Goal: Task Accomplishment & Management: Manage account settings

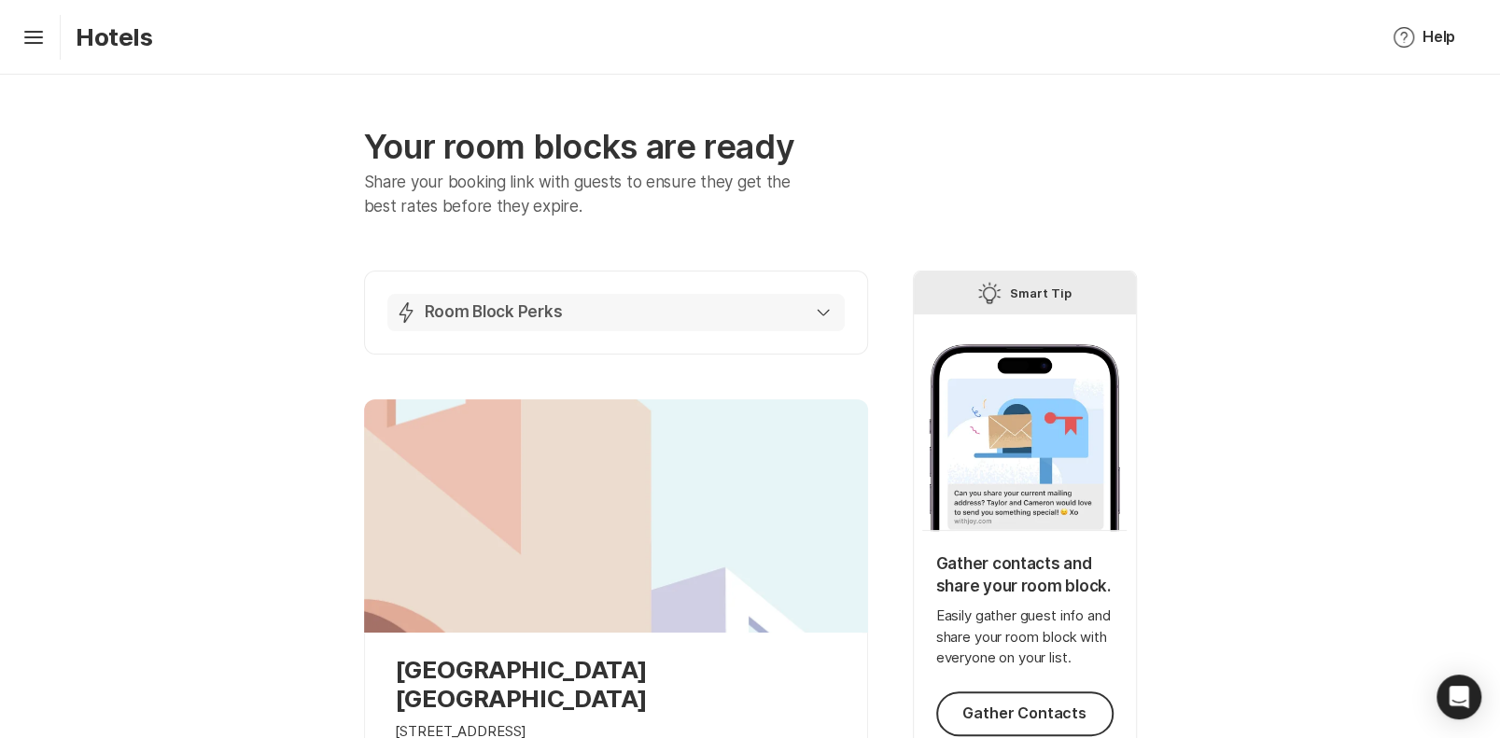
click at [530, 301] on button "Lightning Bolt Room Block Perks" at bounding box center [615, 312] width 457 height 37
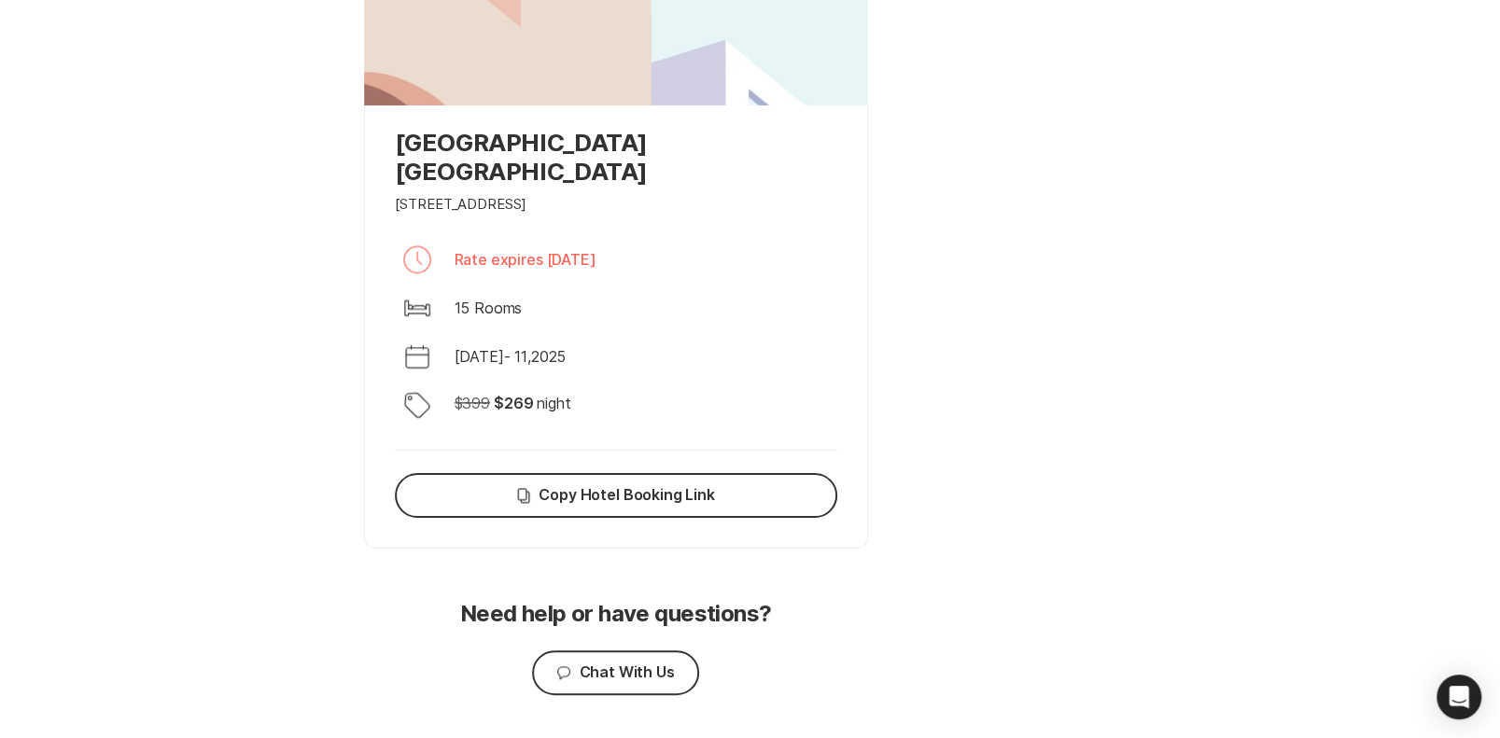
scroll to position [1365, 0]
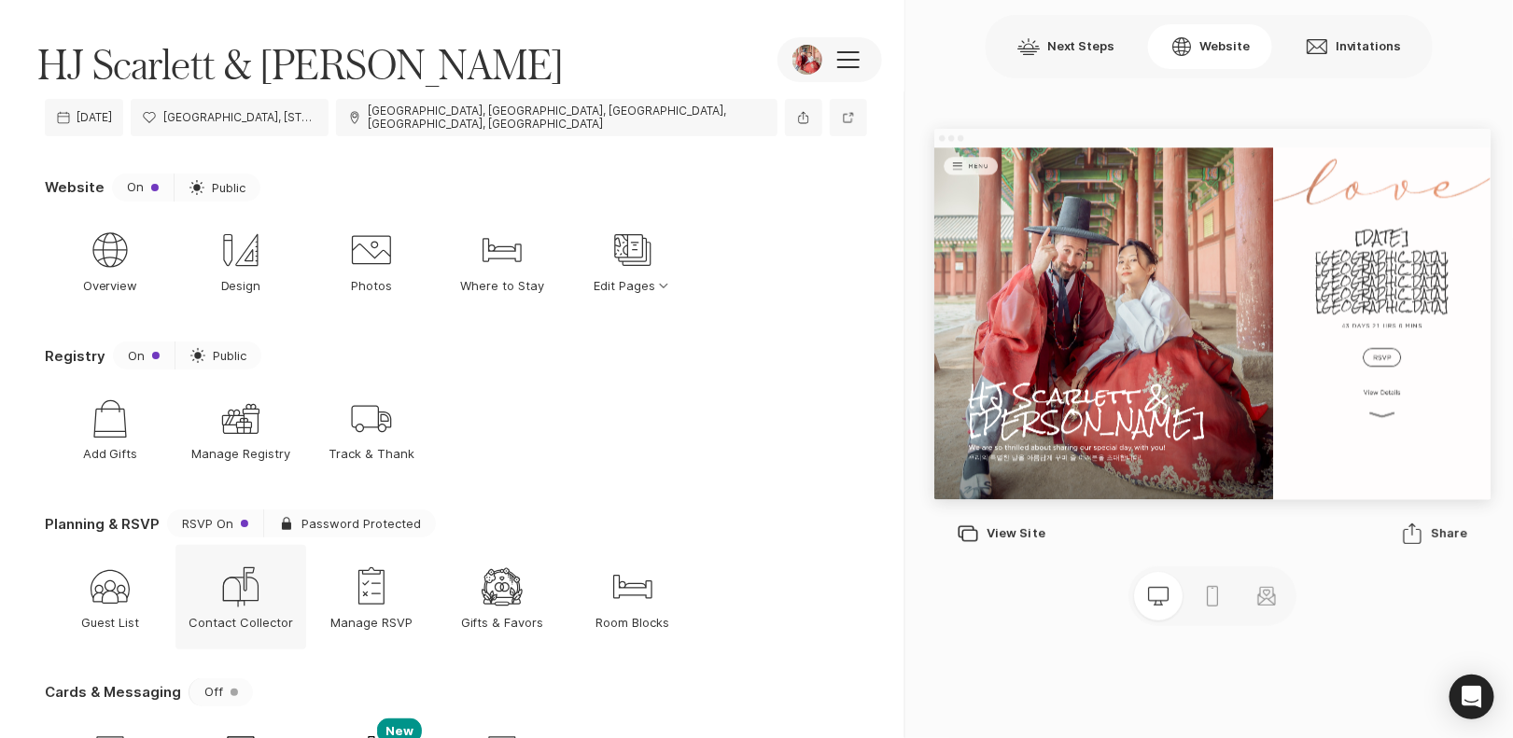
click at [254, 597] on icon "Mailing Address" at bounding box center [240, 587] width 45 height 45
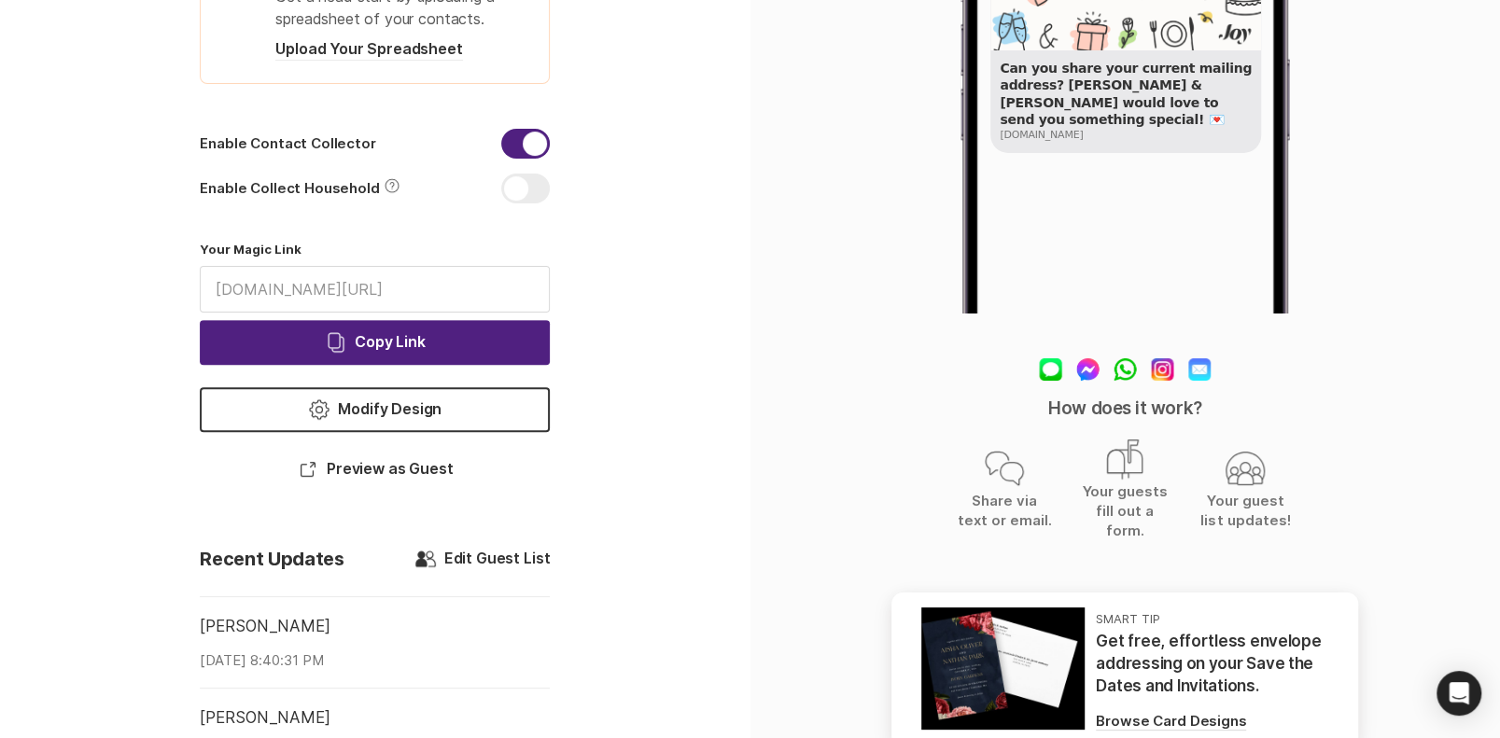
scroll to position [307, 0]
click at [355, 153] on div "Enable Contact Collector enableContactCollector" at bounding box center [375, 150] width 350 height 45
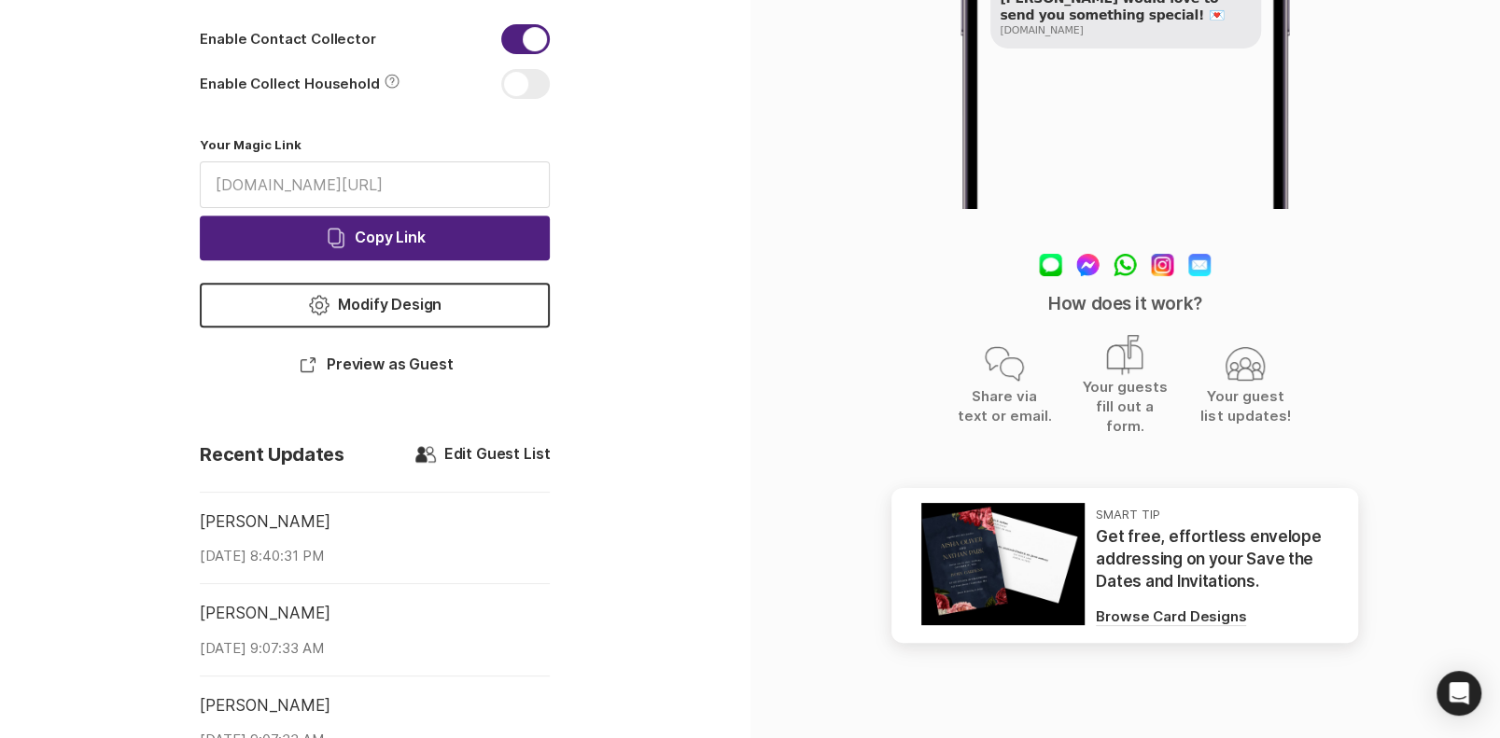
scroll to position [409, 0]
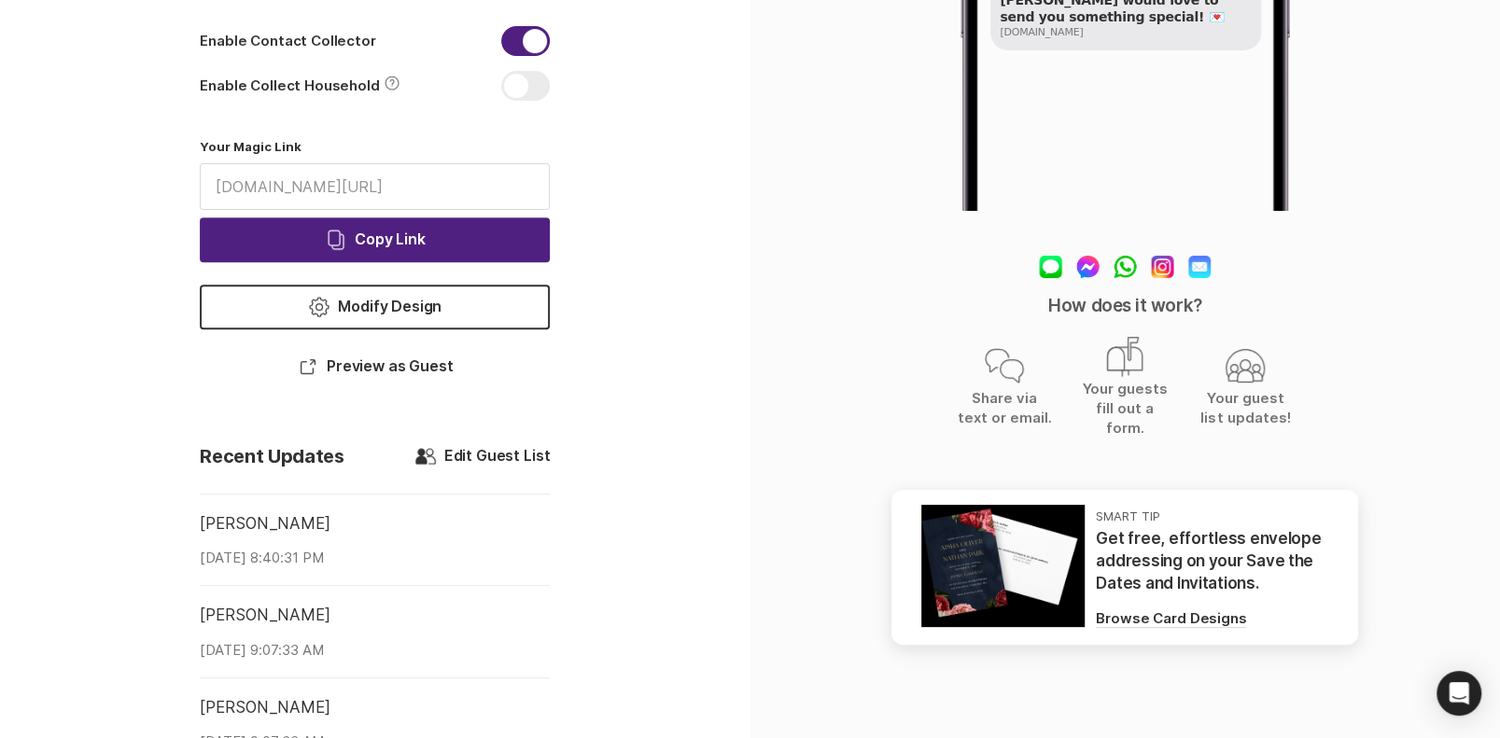
click at [1014, 352] on icon "Chat Double" at bounding box center [1004, 365] width 45 height 45
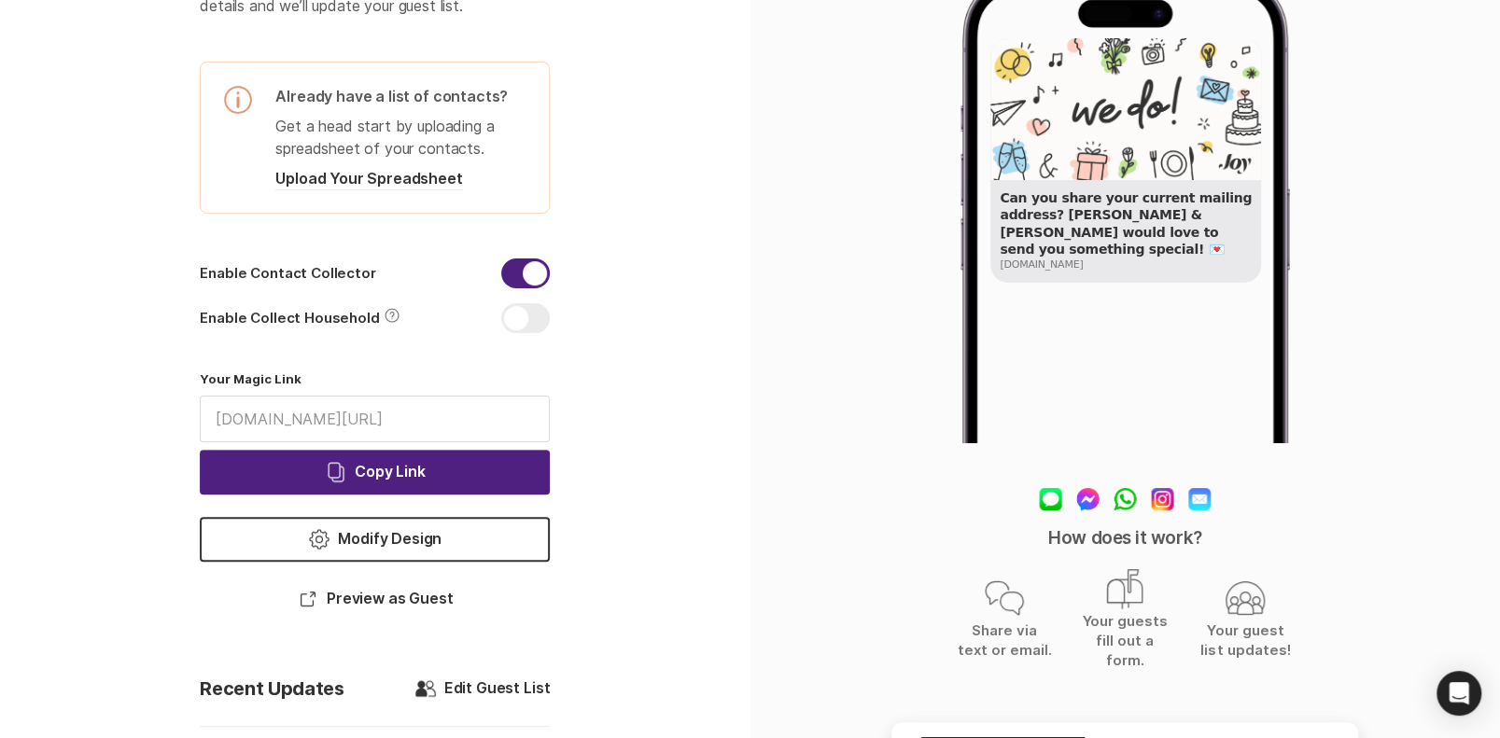
scroll to position [185, 0]
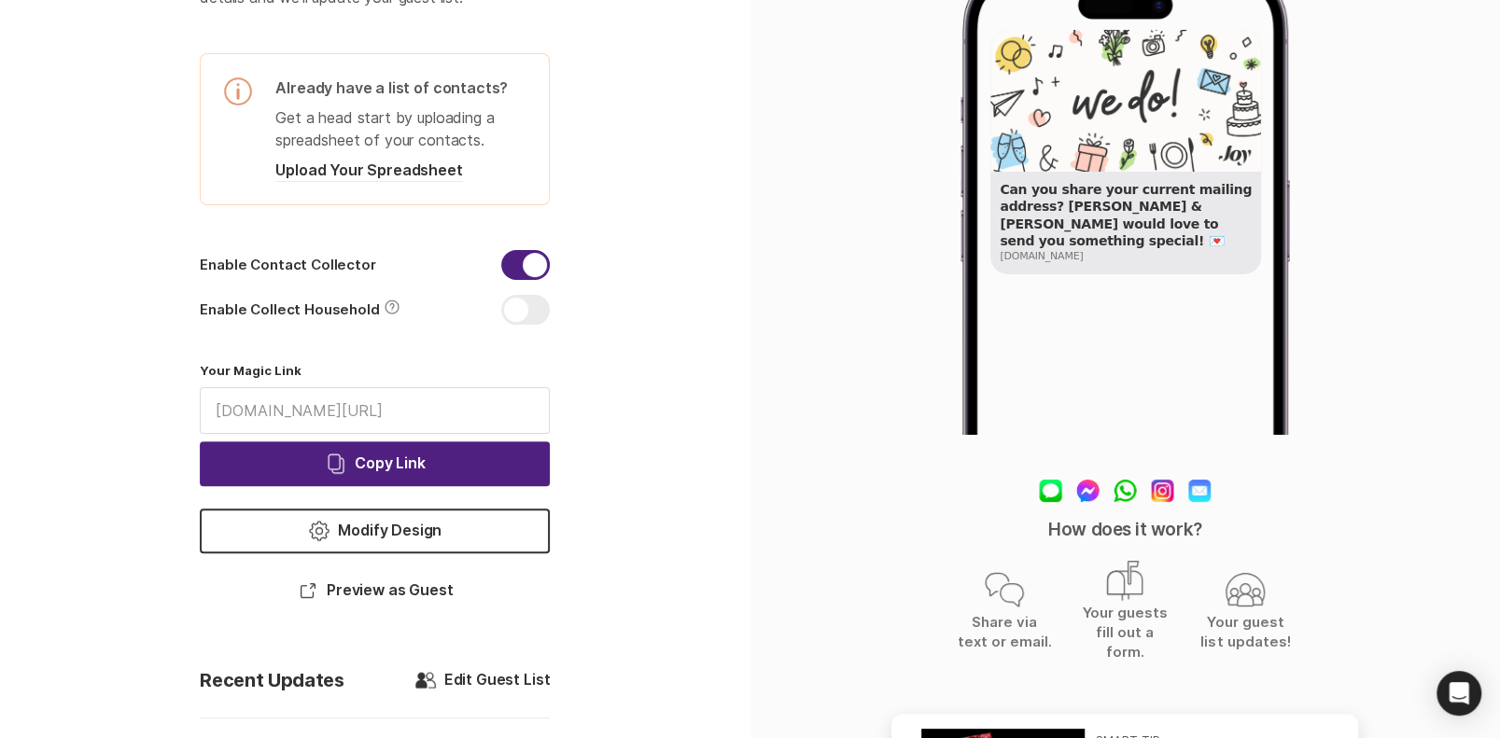
click at [1044, 494] on img at bounding box center [1125, 491] width 172 height 22
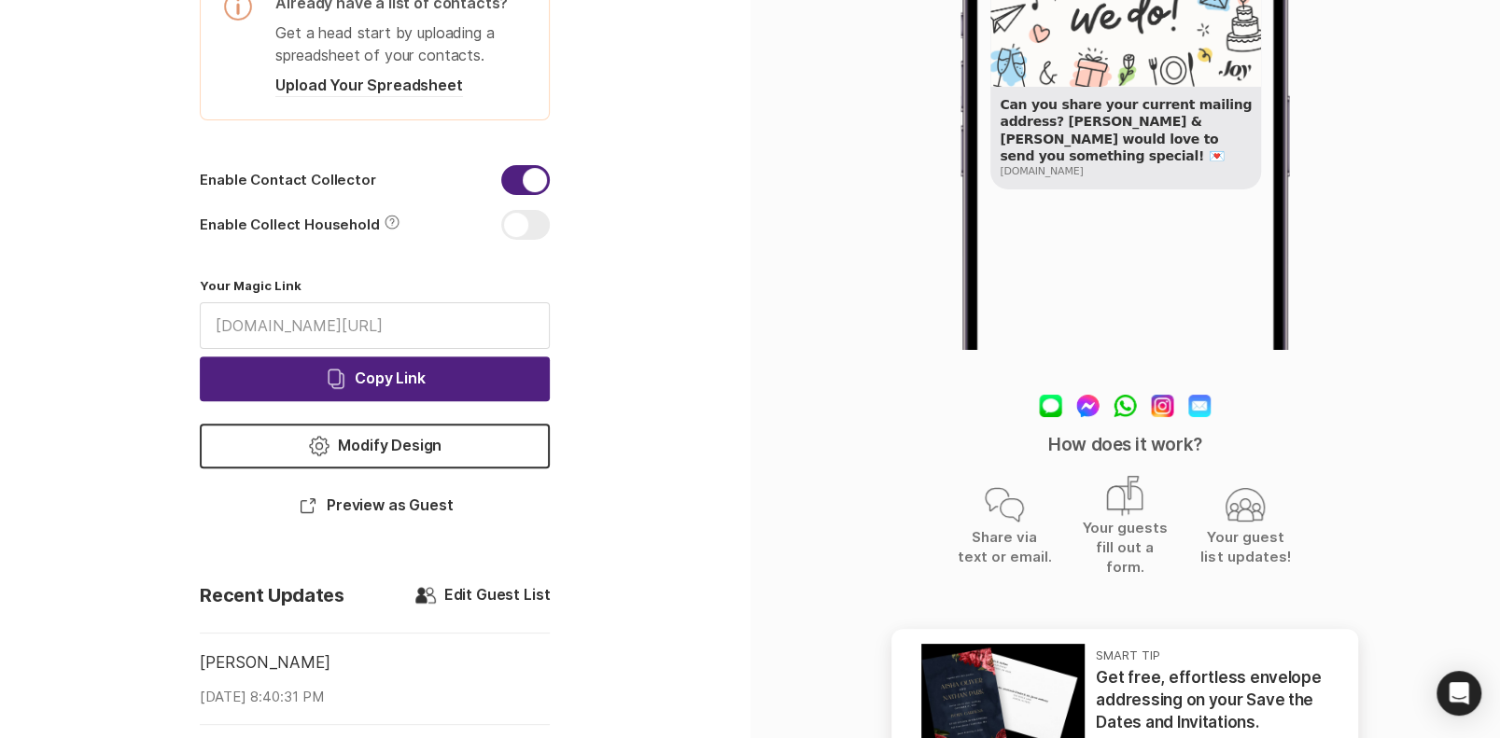
scroll to position [275, 0]
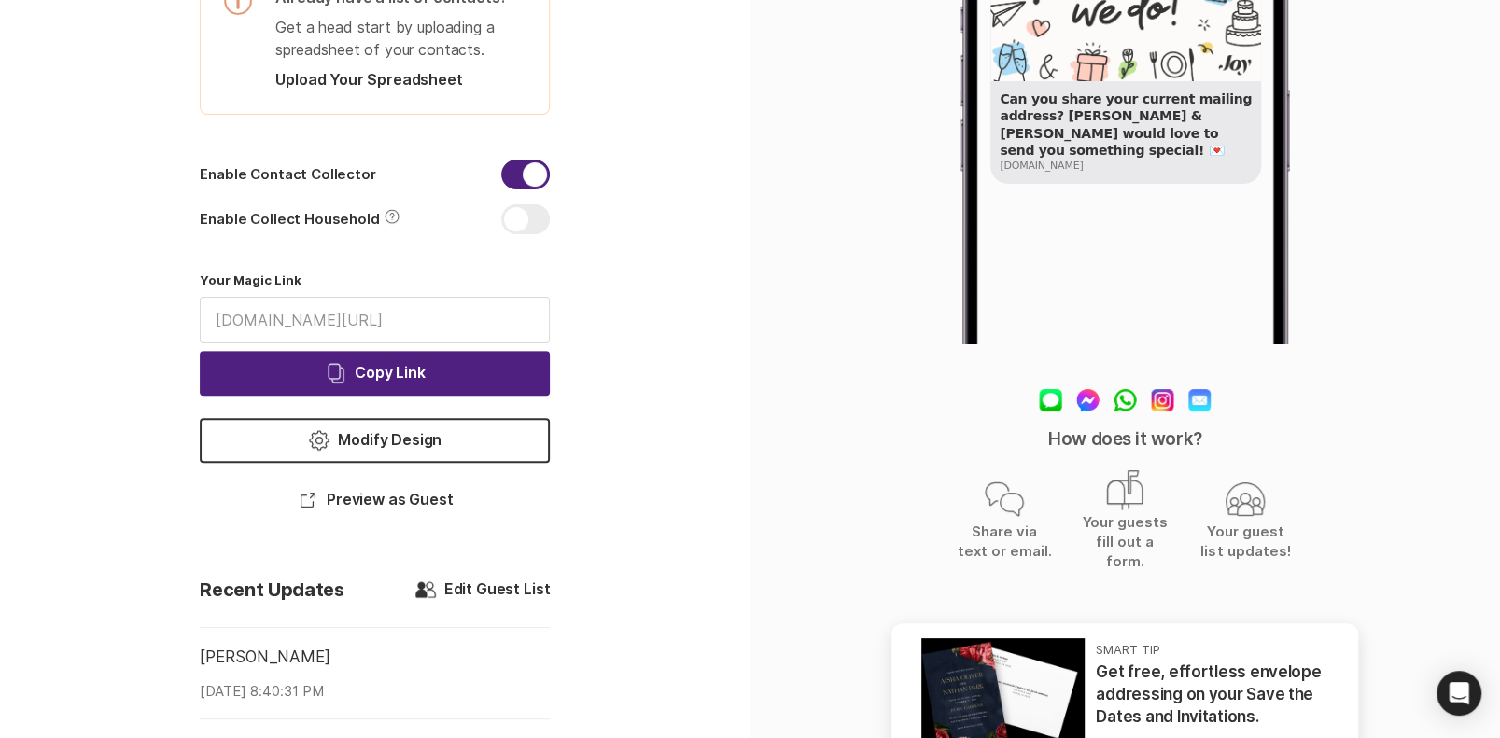
click at [1113, 512] on p "Your guests fill out a form." at bounding box center [1125, 541] width 98 height 59
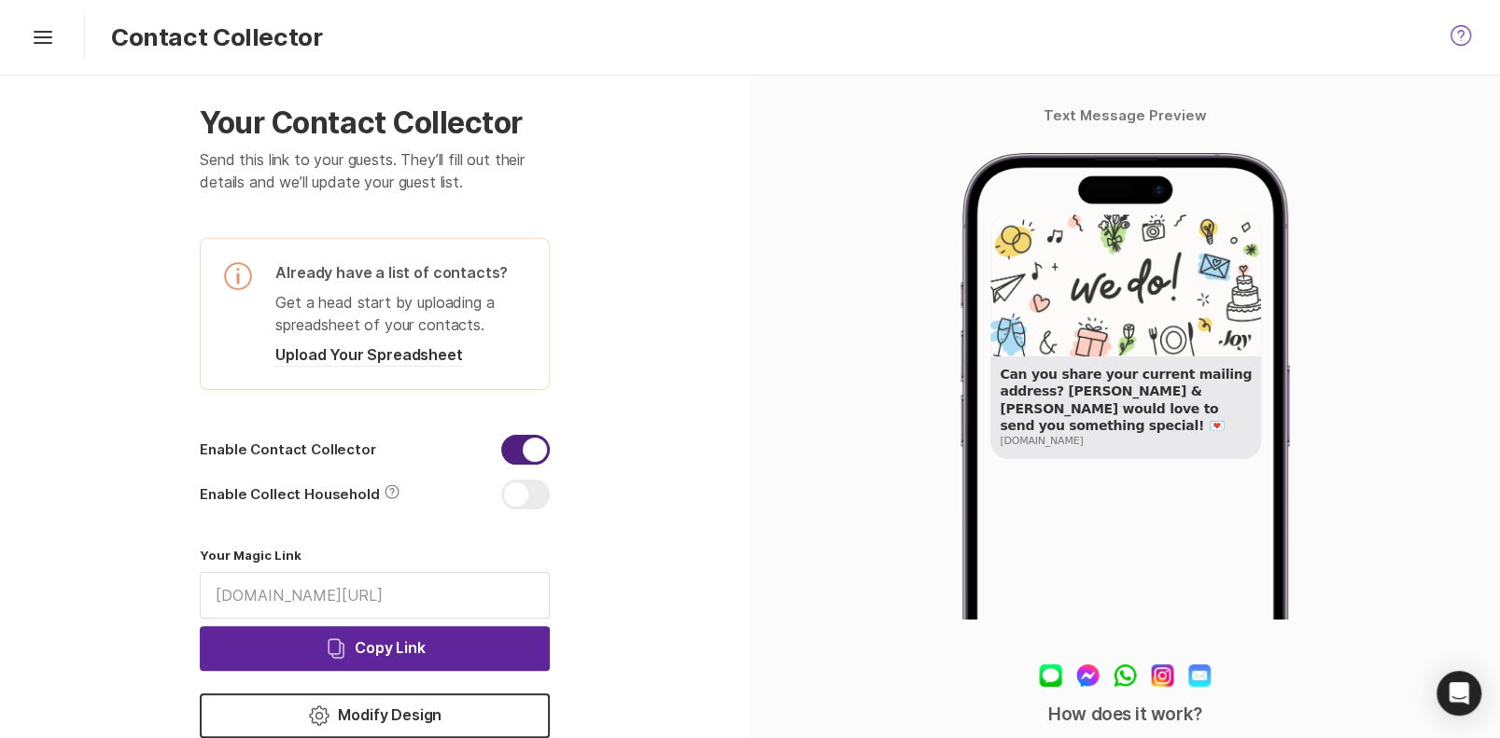
click at [436, 648] on button "Copy Copy Link" at bounding box center [375, 648] width 350 height 45
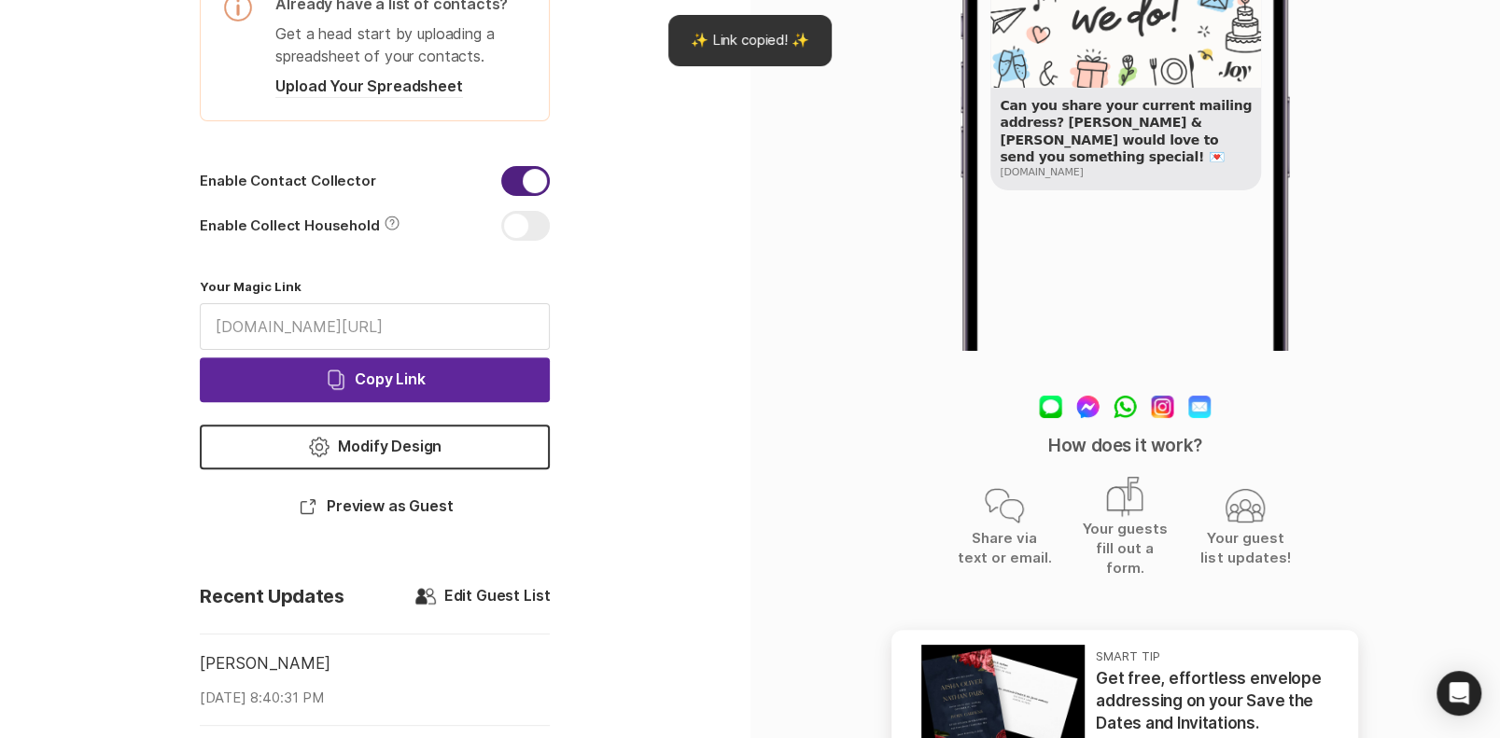
scroll to position [269, 0]
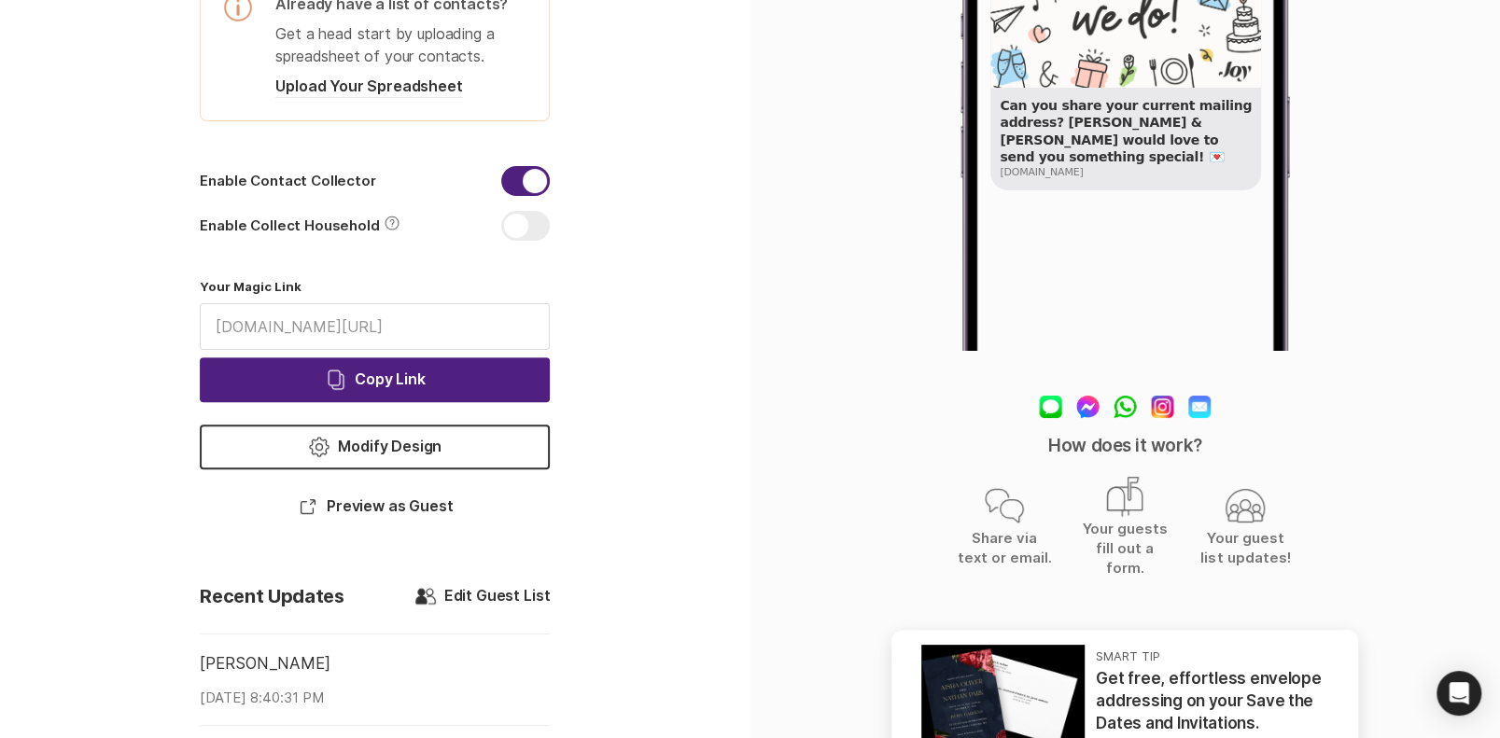
click at [374, 512] on button "Open In New Window Preview as Guest" at bounding box center [375, 506] width 350 height 45
